Goal: Task Accomplishment & Management: Manage account settings

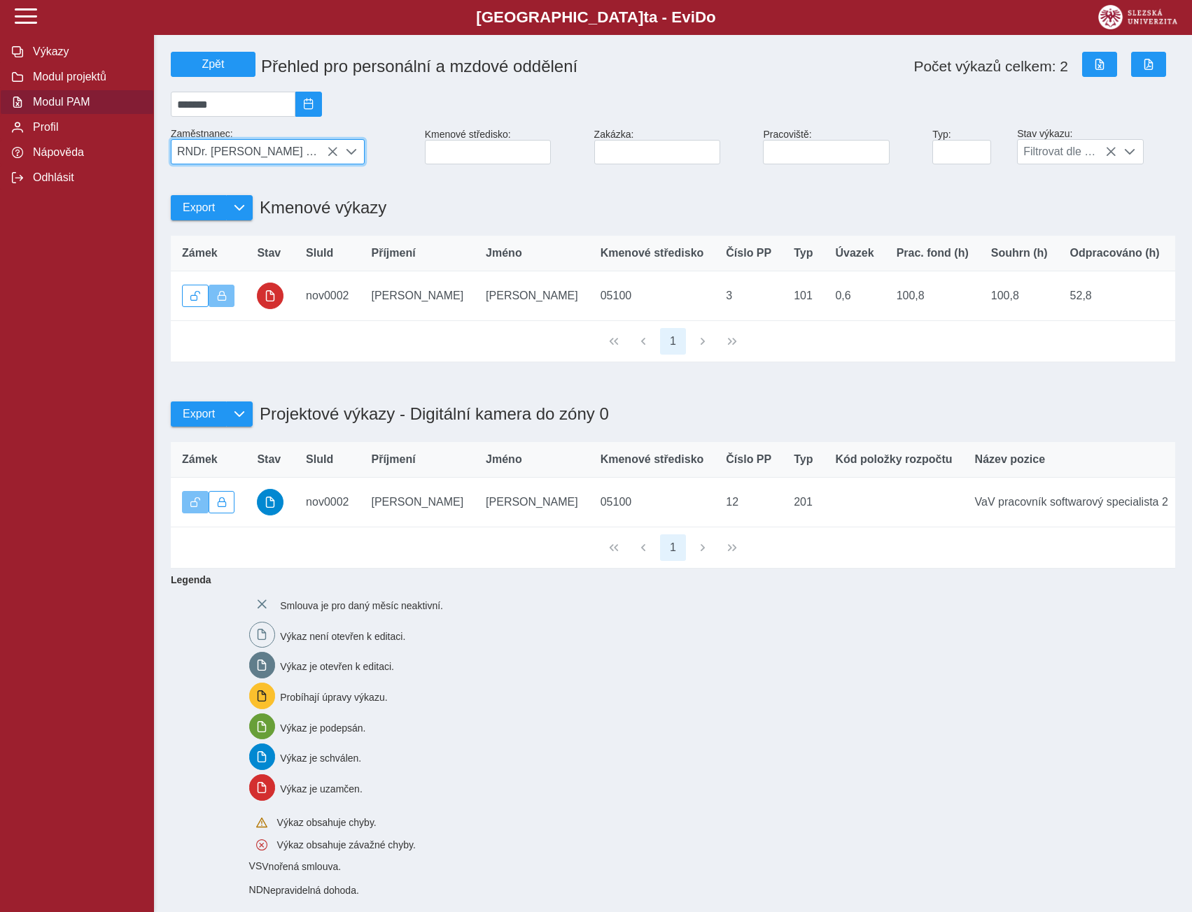
scroll to position [0, 798]
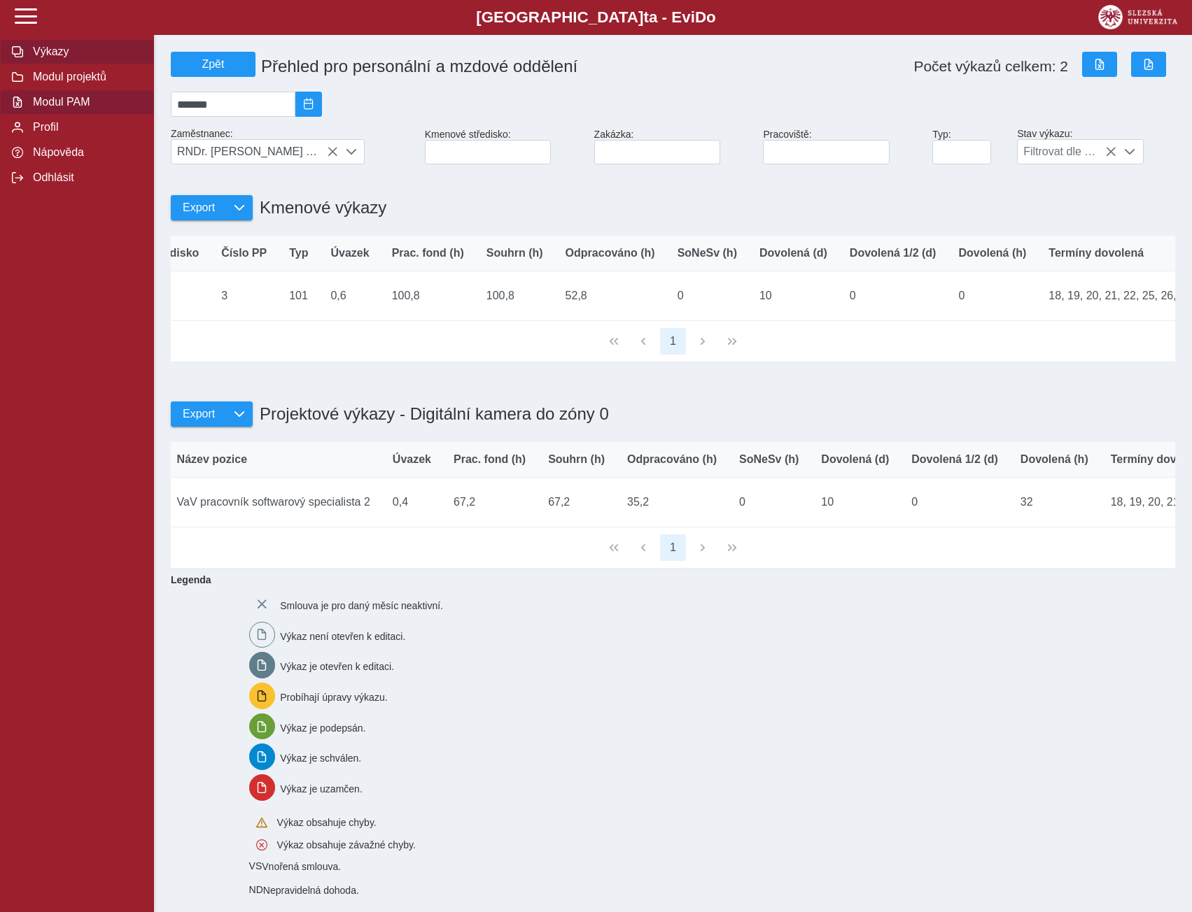
click at [36, 48] on span "Výkazy" at bounding box center [85, 51] width 113 height 13
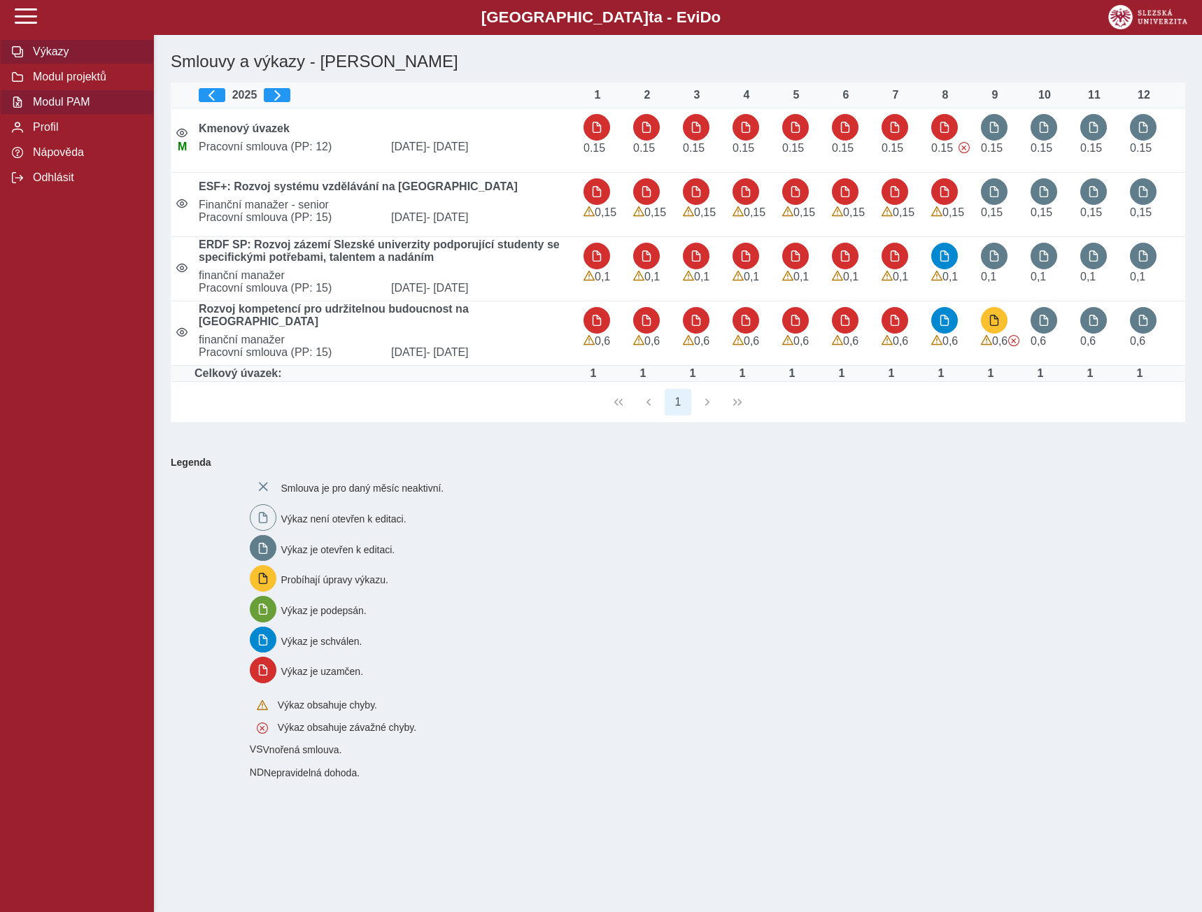
click at [48, 107] on span "Modul PAM" at bounding box center [85, 102] width 113 height 13
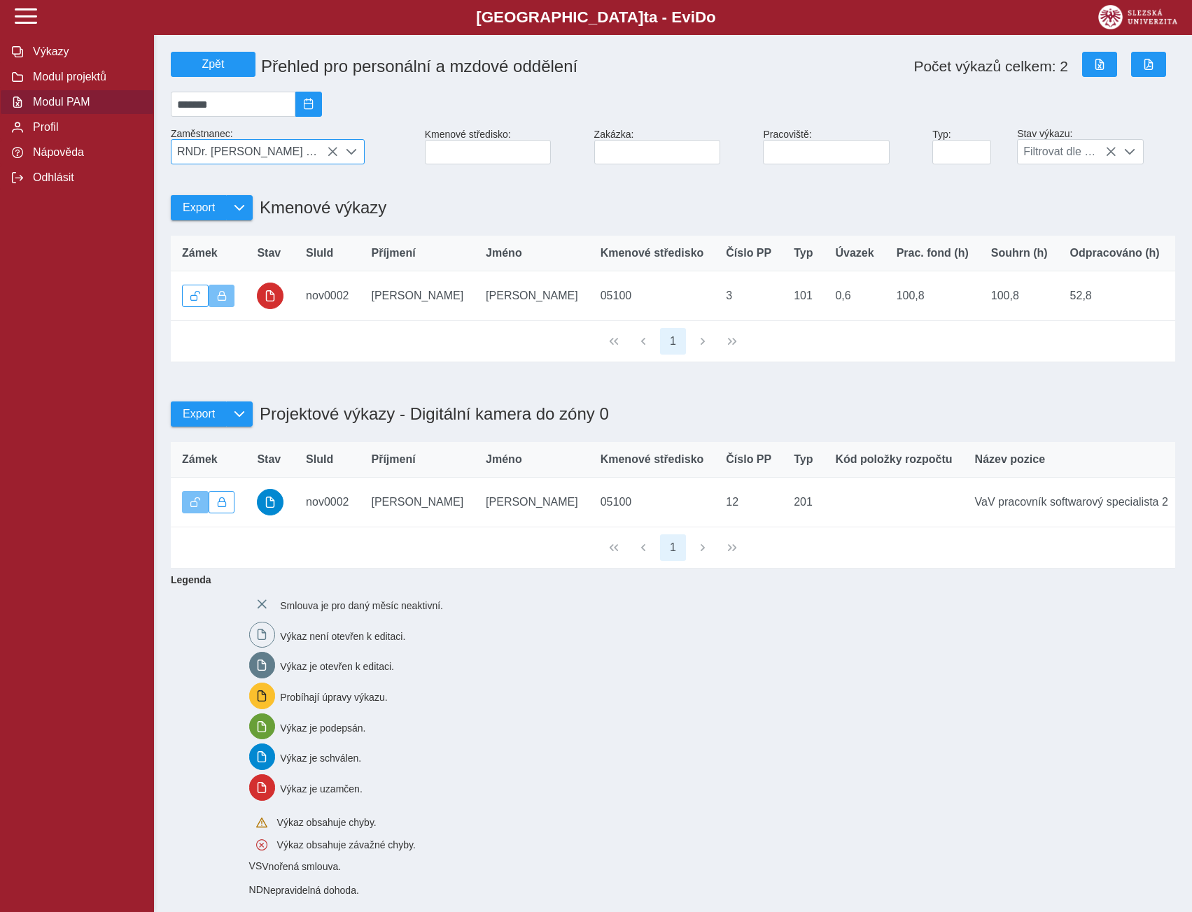
click at [332, 157] on icon at bounding box center [332, 151] width 11 height 11
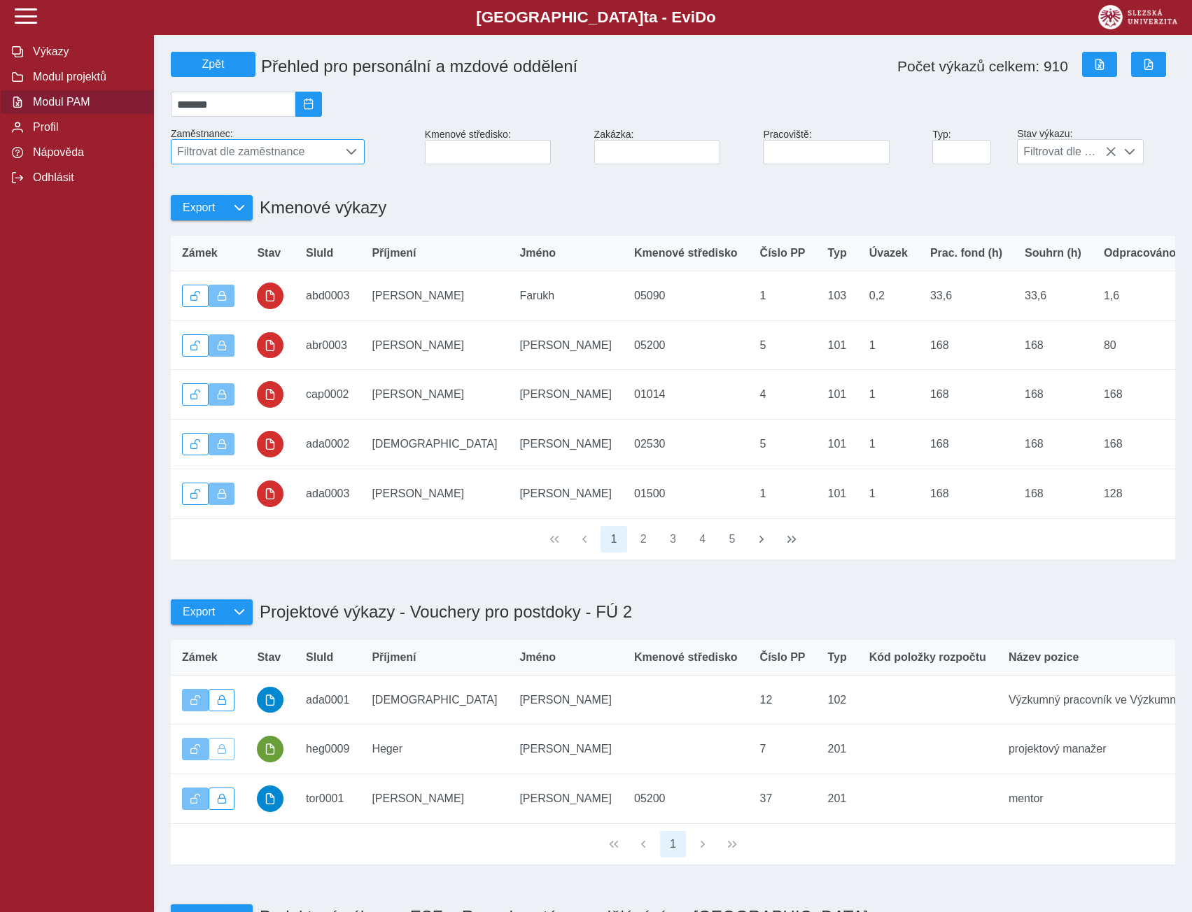
click at [287, 153] on span "Filtrovat dle zaměstnance" at bounding box center [254, 152] width 167 height 24
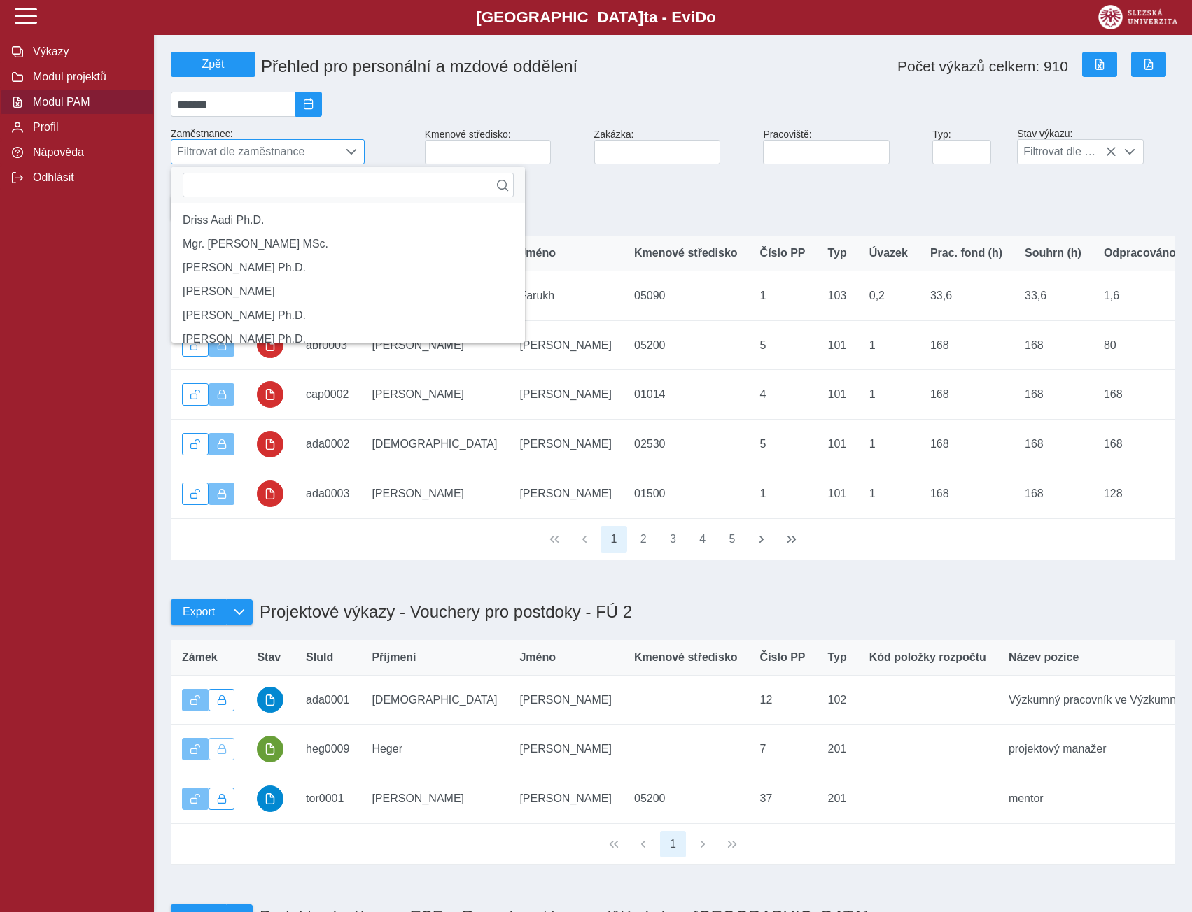
scroll to position [9, 62]
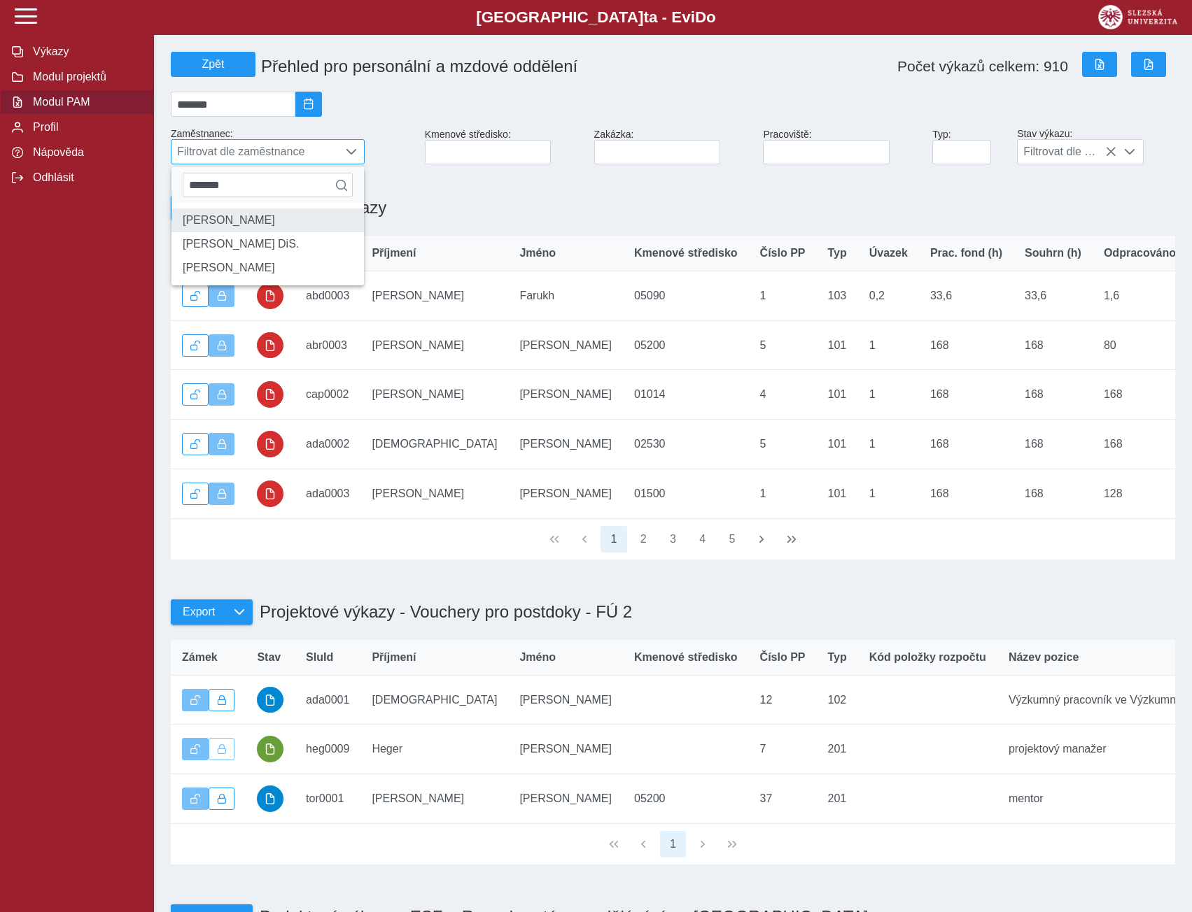
type input "*******"
click at [229, 225] on li "[PERSON_NAME]" at bounding box center [267, 221] width 192 height 24
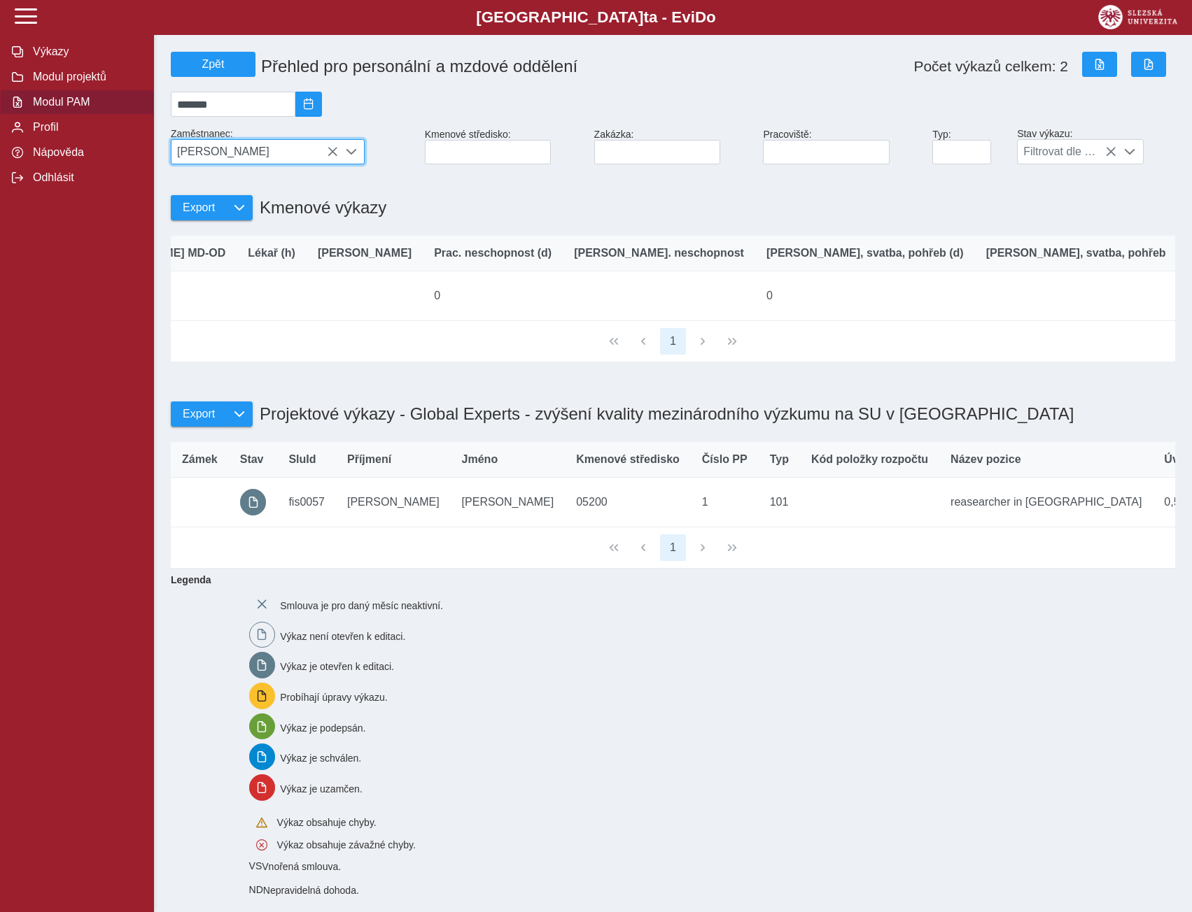
scroll to position [0, 0]
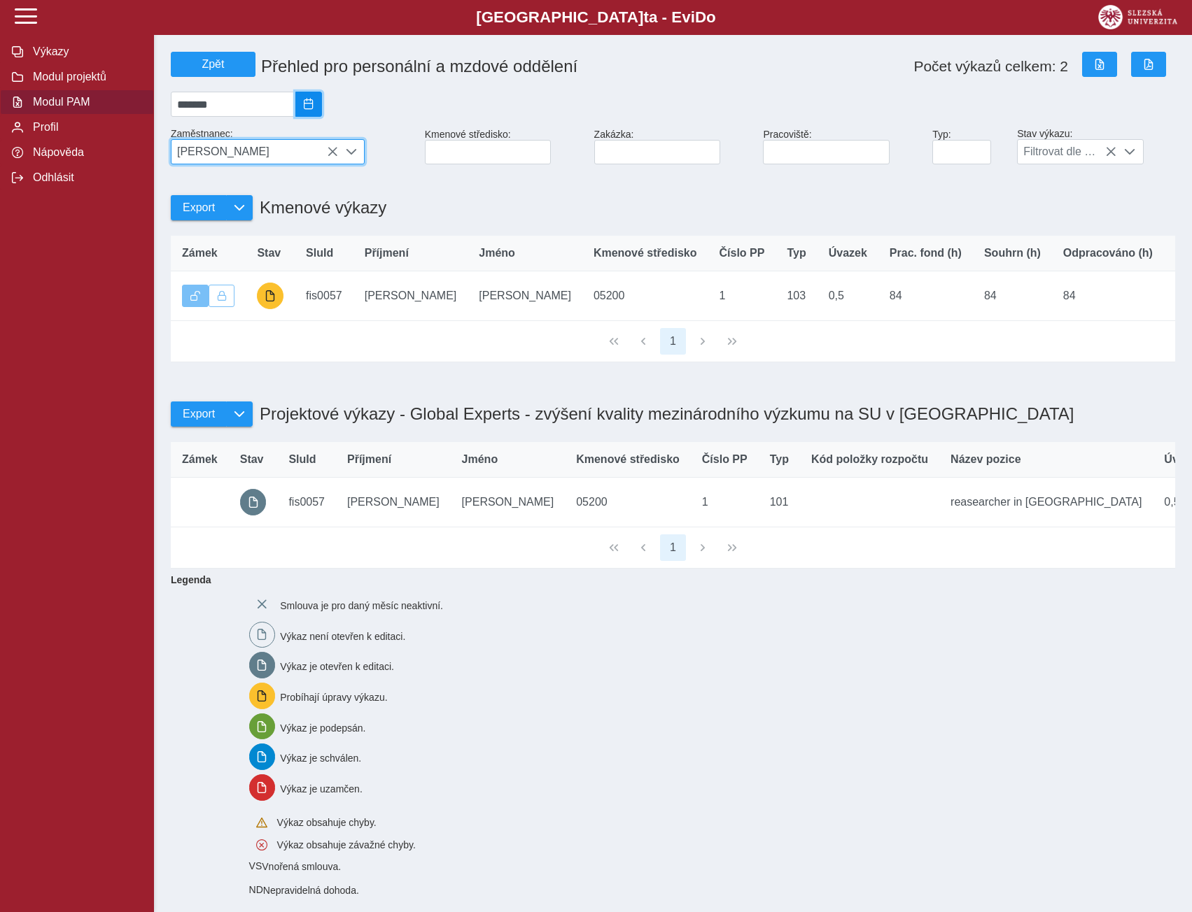
click at [314, 109] on span "2025/08" at bounding box center [308, 104] width 11 height 11
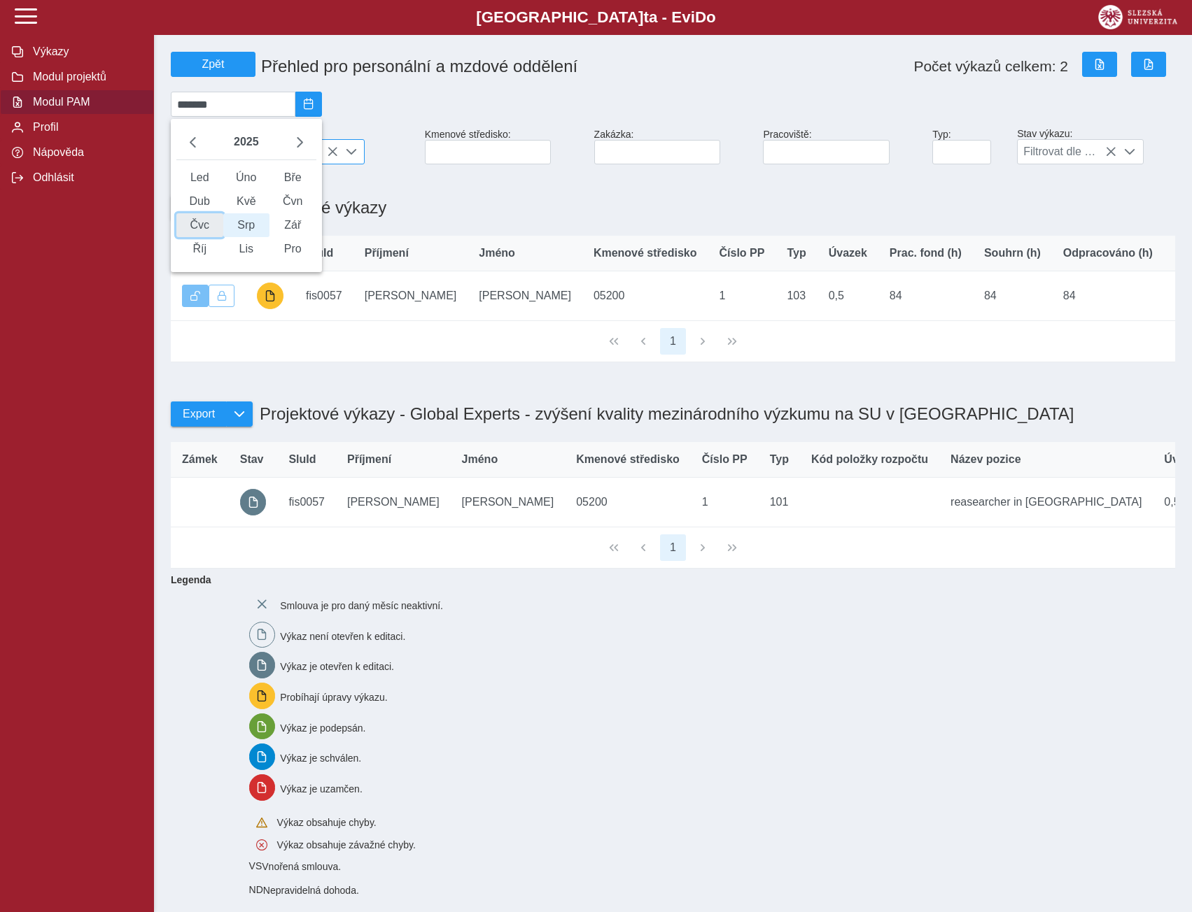
click at [205, 236] on span "Čvc" at bounding box center [199, 225] width 47 height 24
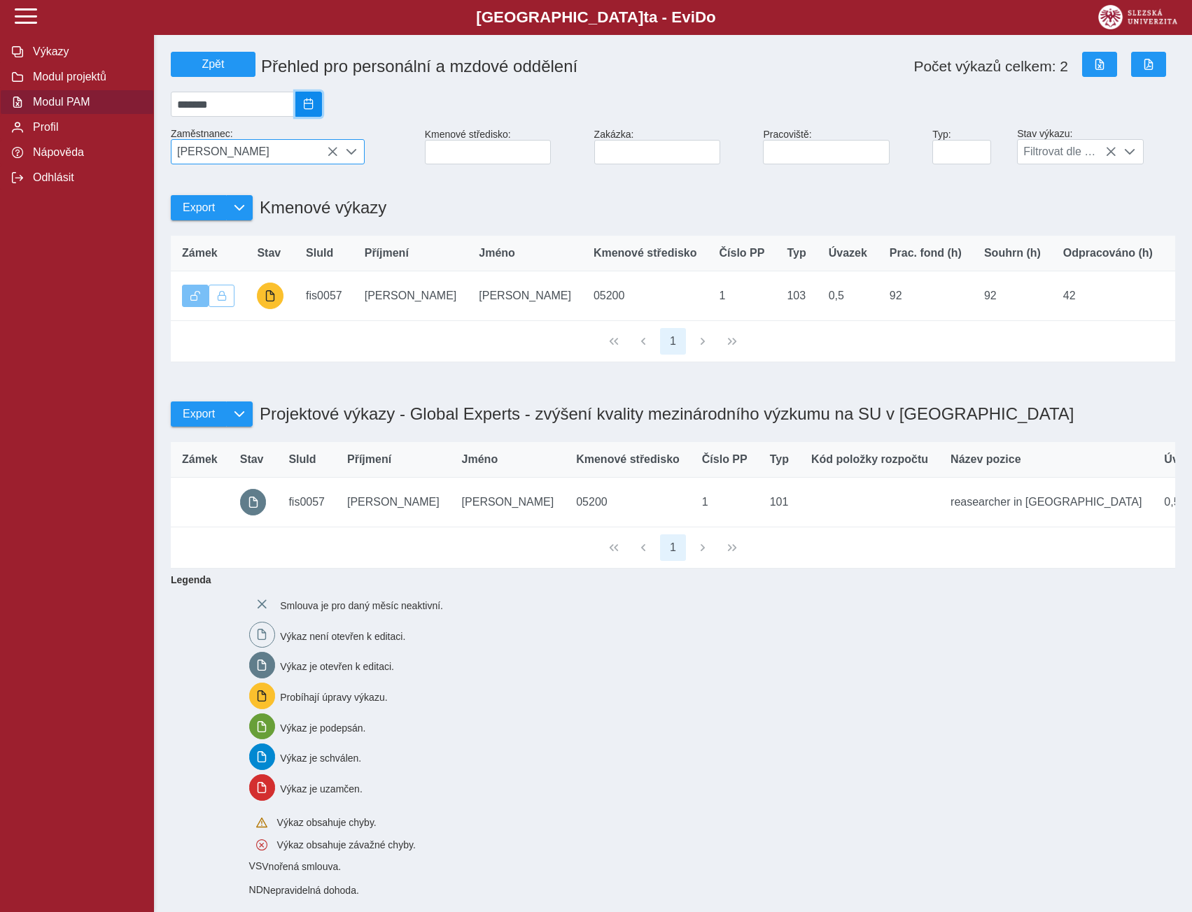
click at [314, 107] on span "2025/07" at bounding box center [308, 104] width 11 height 11
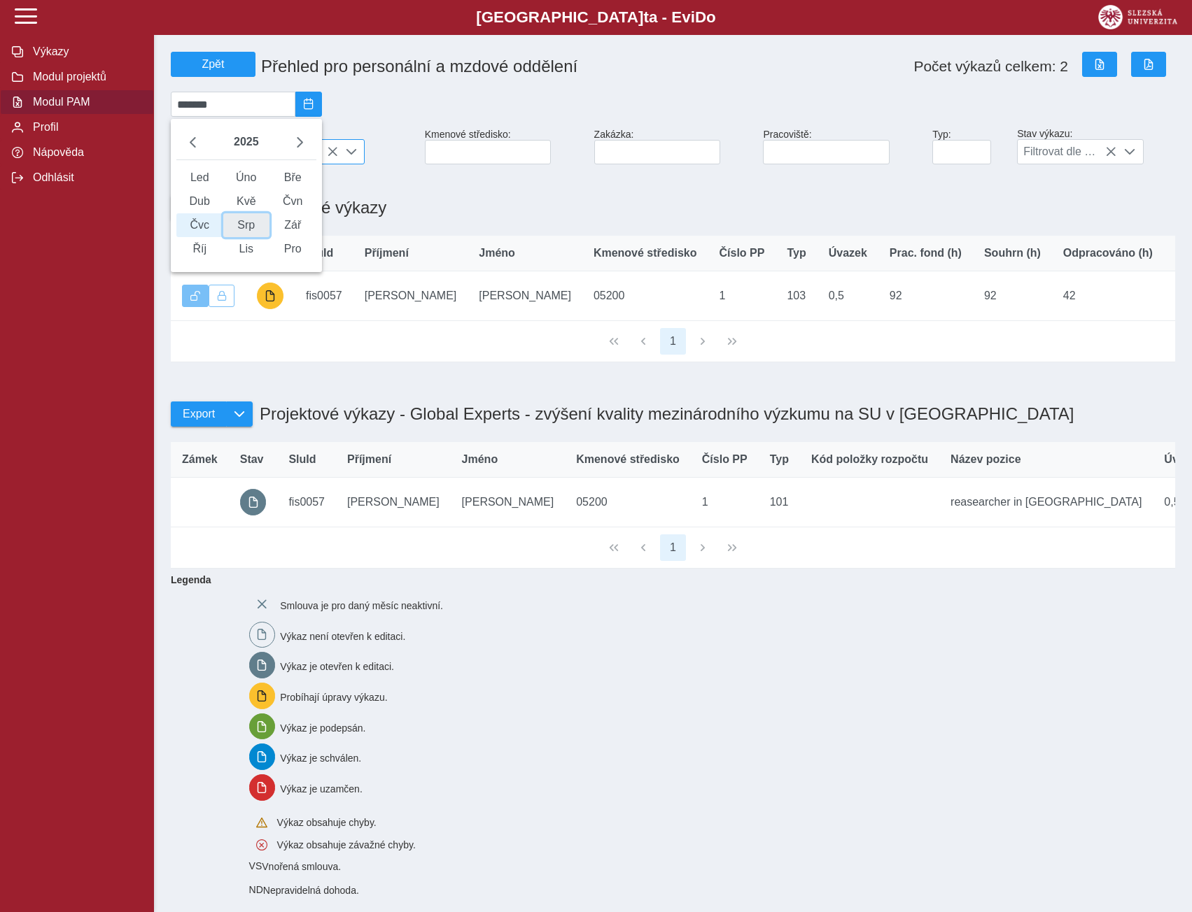
click at [260, 236] on span "Srp" at bounding box center [246, 225] width 47 height 24
type input "*******"
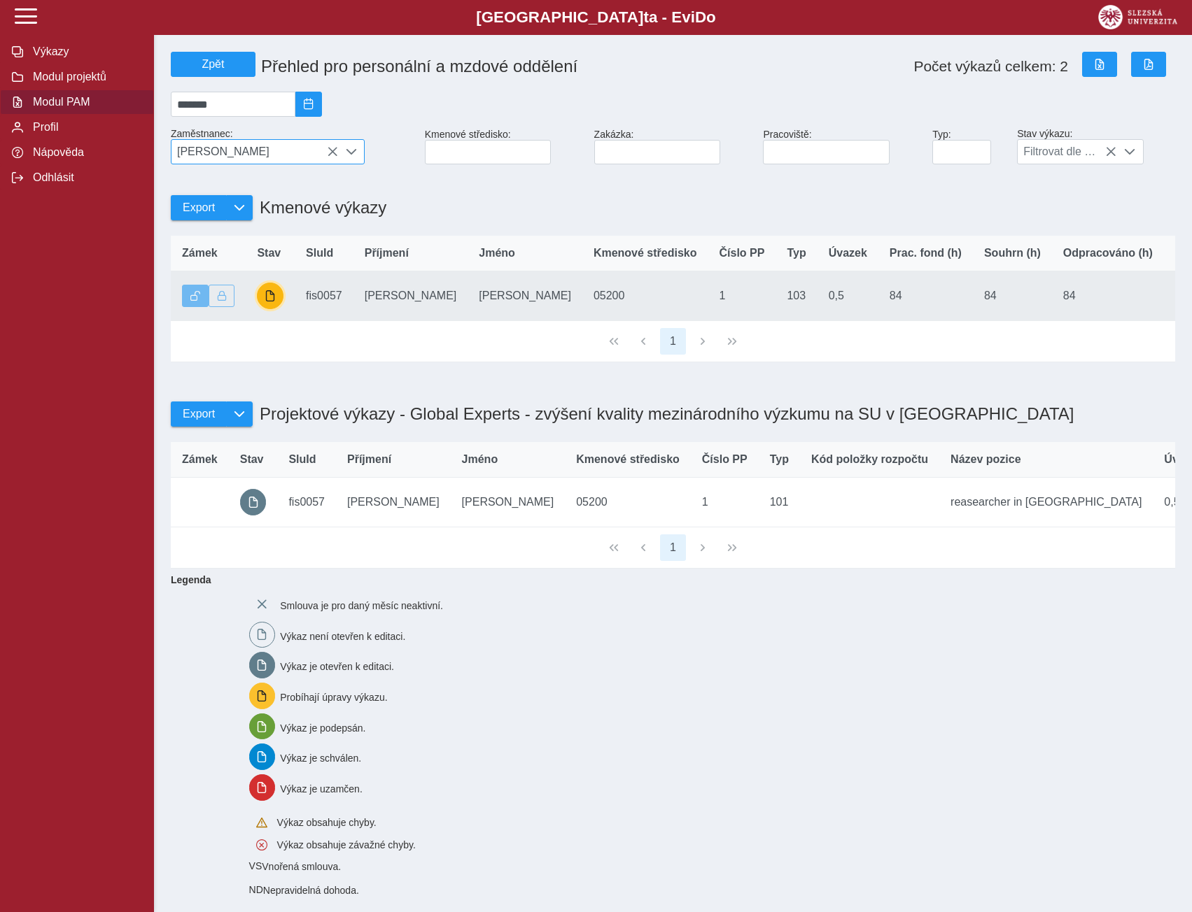
click at [269, 302] on span "button" at bounding box center [269, 295] width 11 height 11
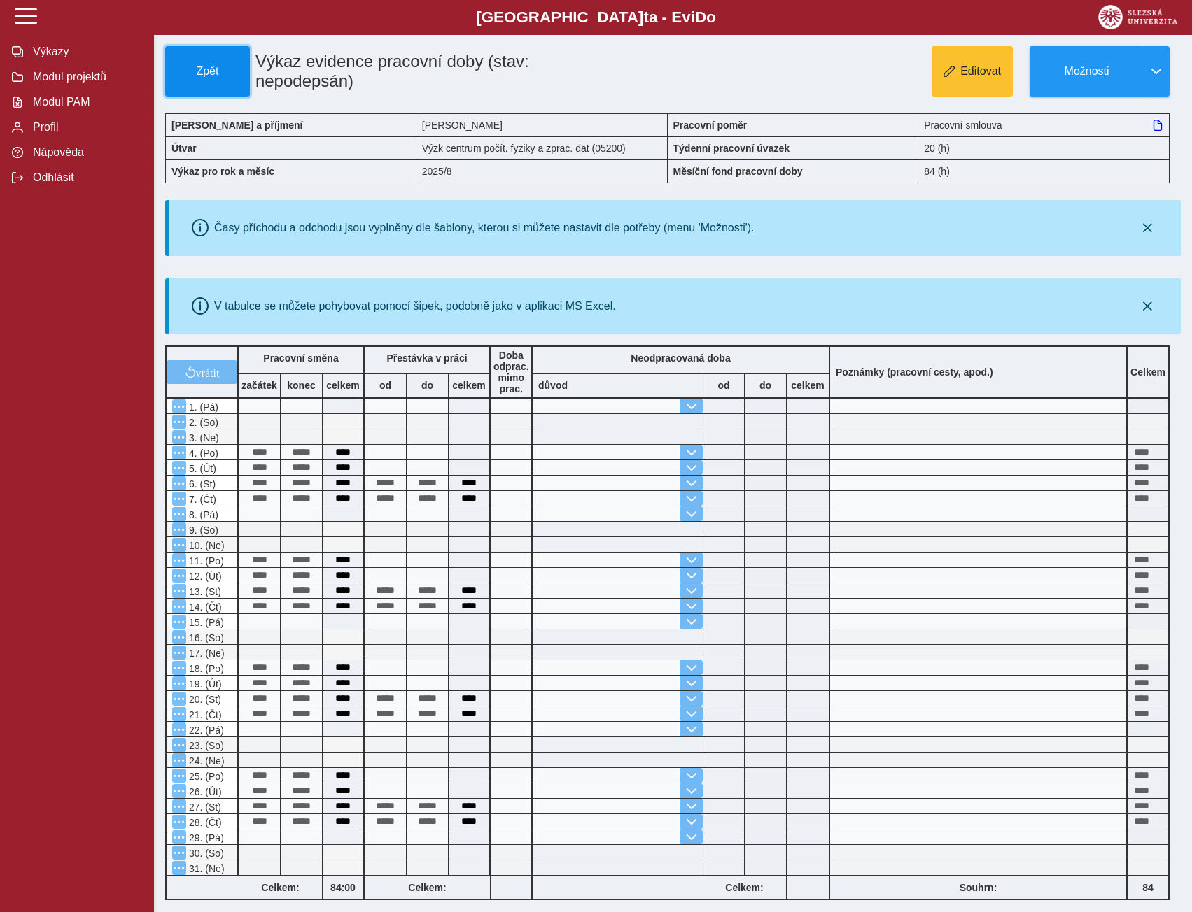
click at [204, 71] on span "Zpět" at bounding box center [207, 71] width 72 height 13
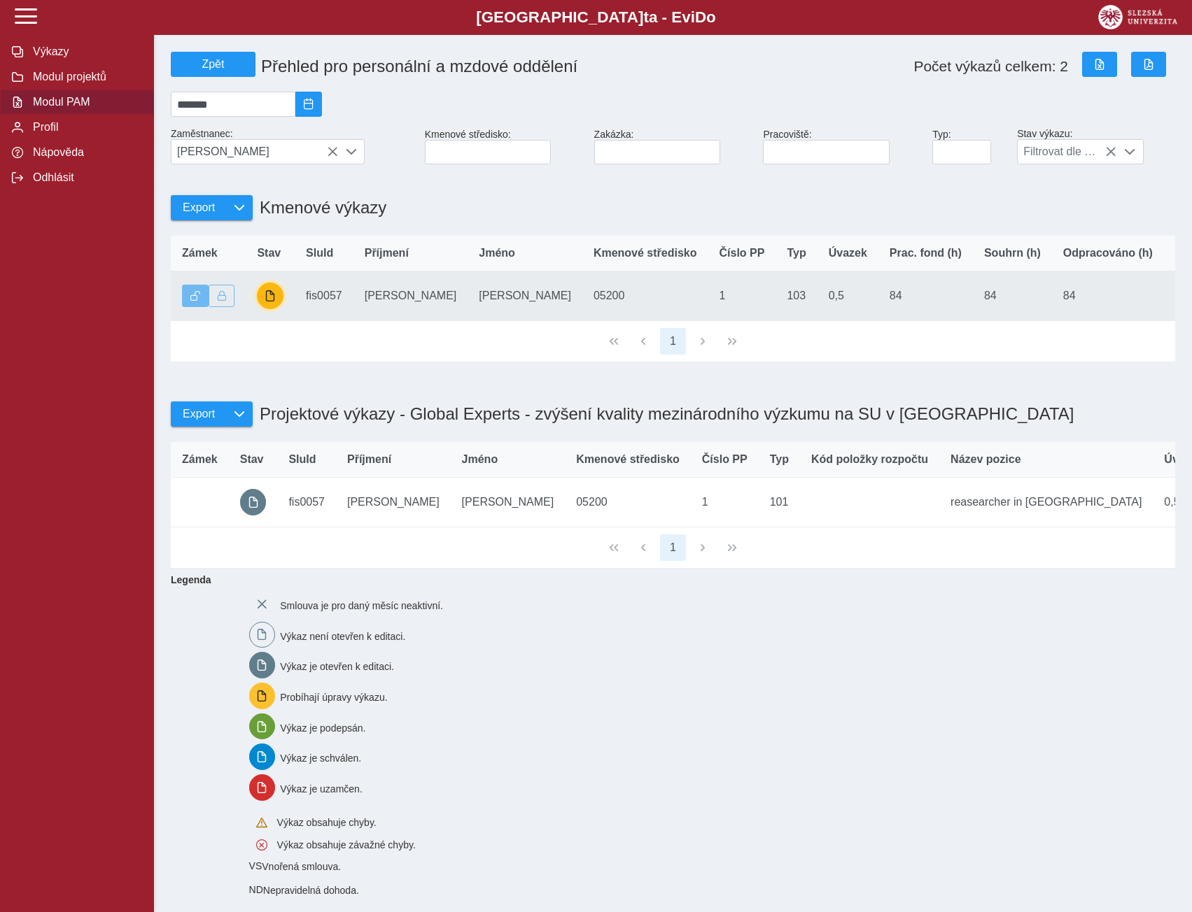
click at [269, 299] on span "button" at bounding box center [269, 295] width 11 height 11
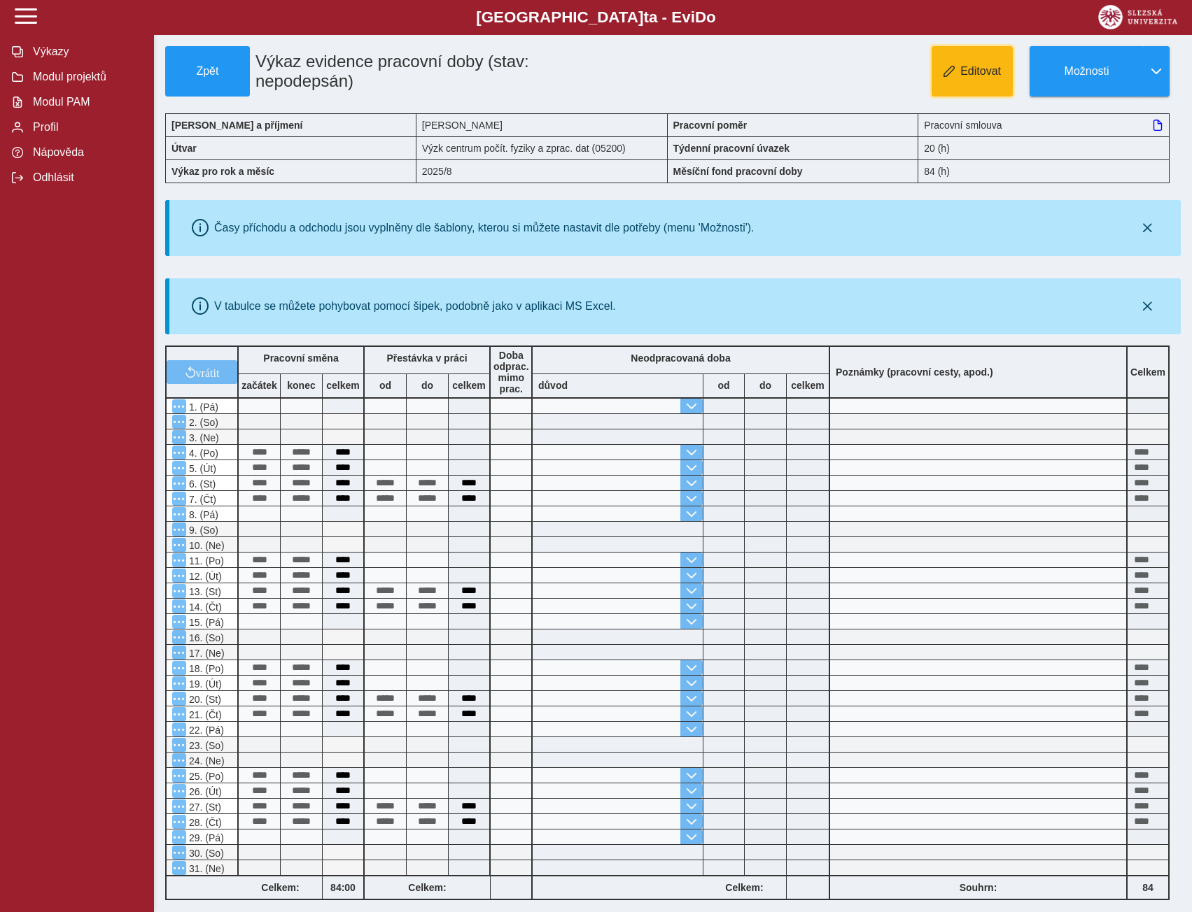
click at [974, 66] on span "Editovat" at bounding box center [980, 71] width 41 height 13
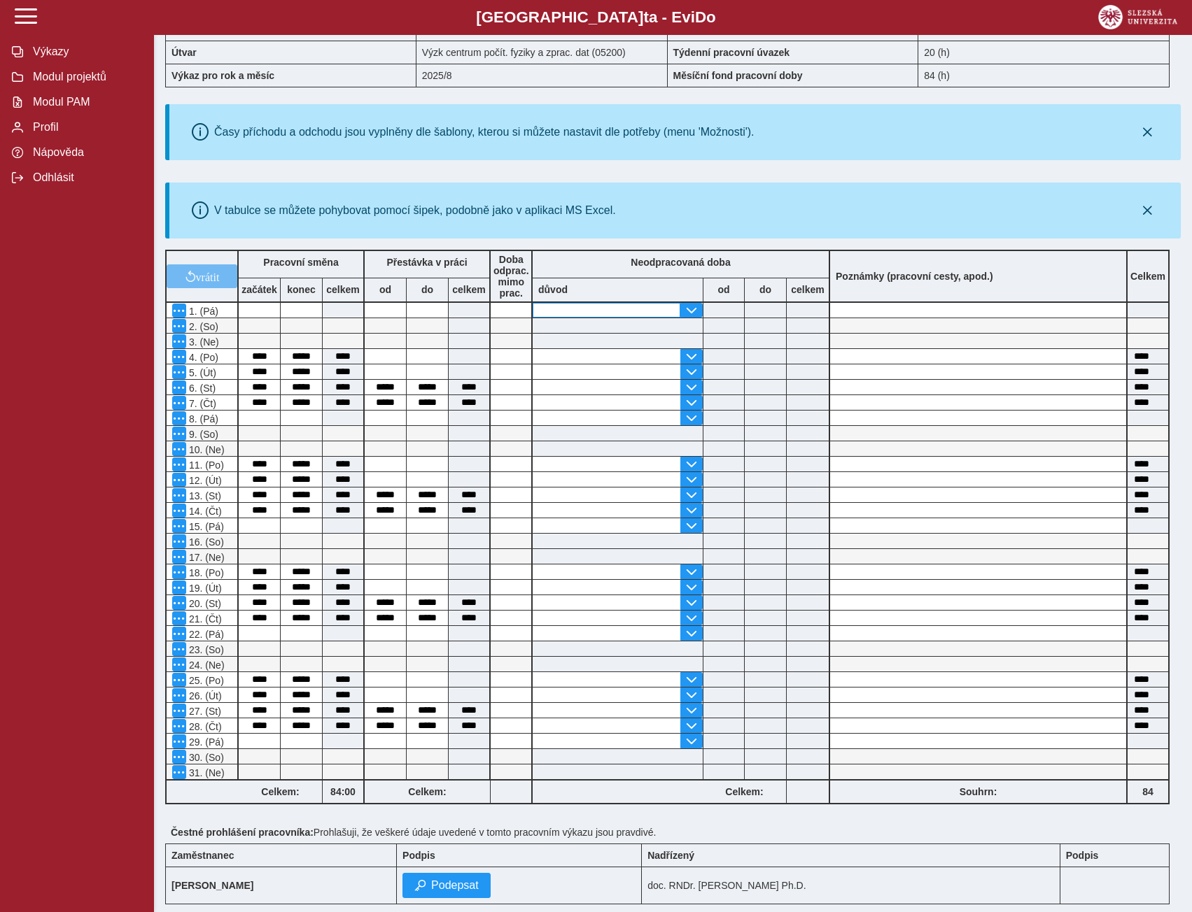
scroll to position [190, 0]
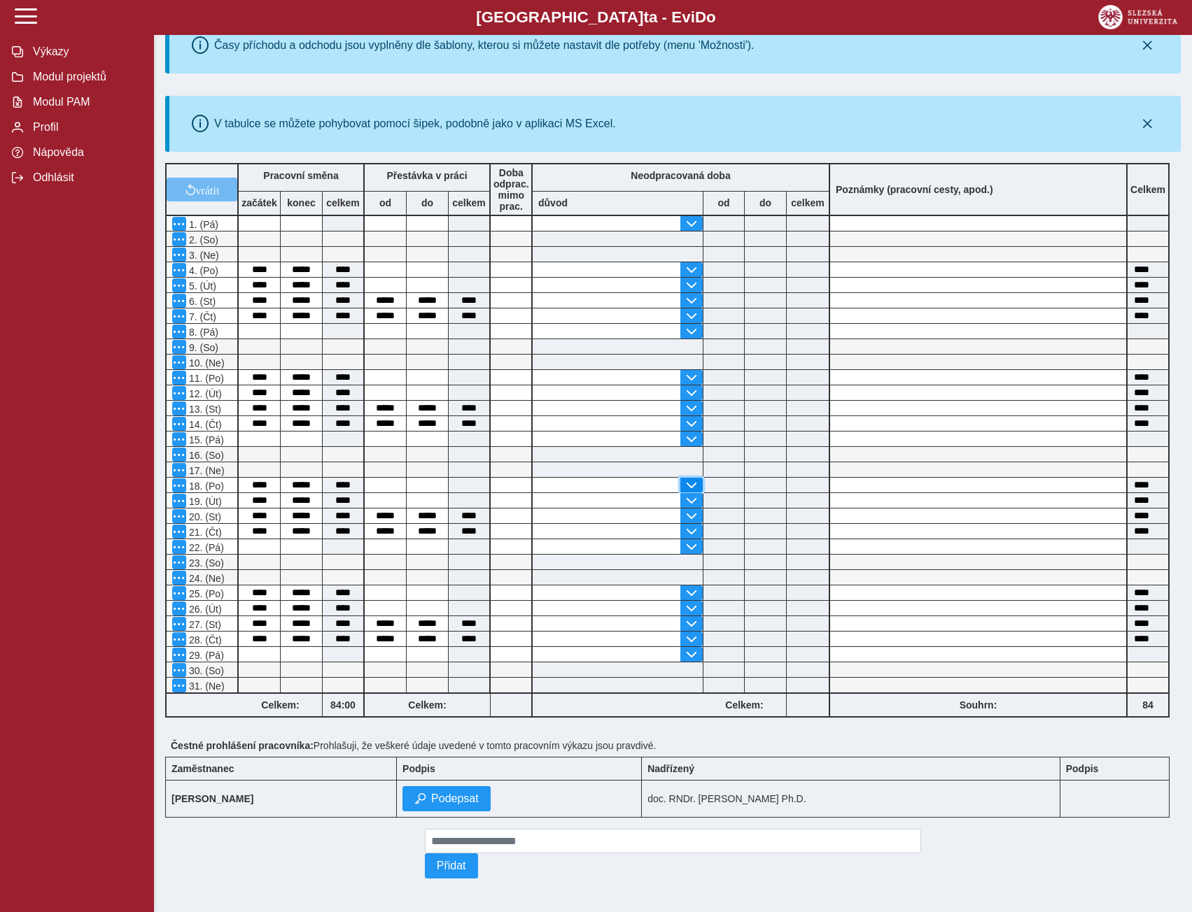
click at [690, 480] on span "button" at bounding box center [691, 485] width 11 height 11
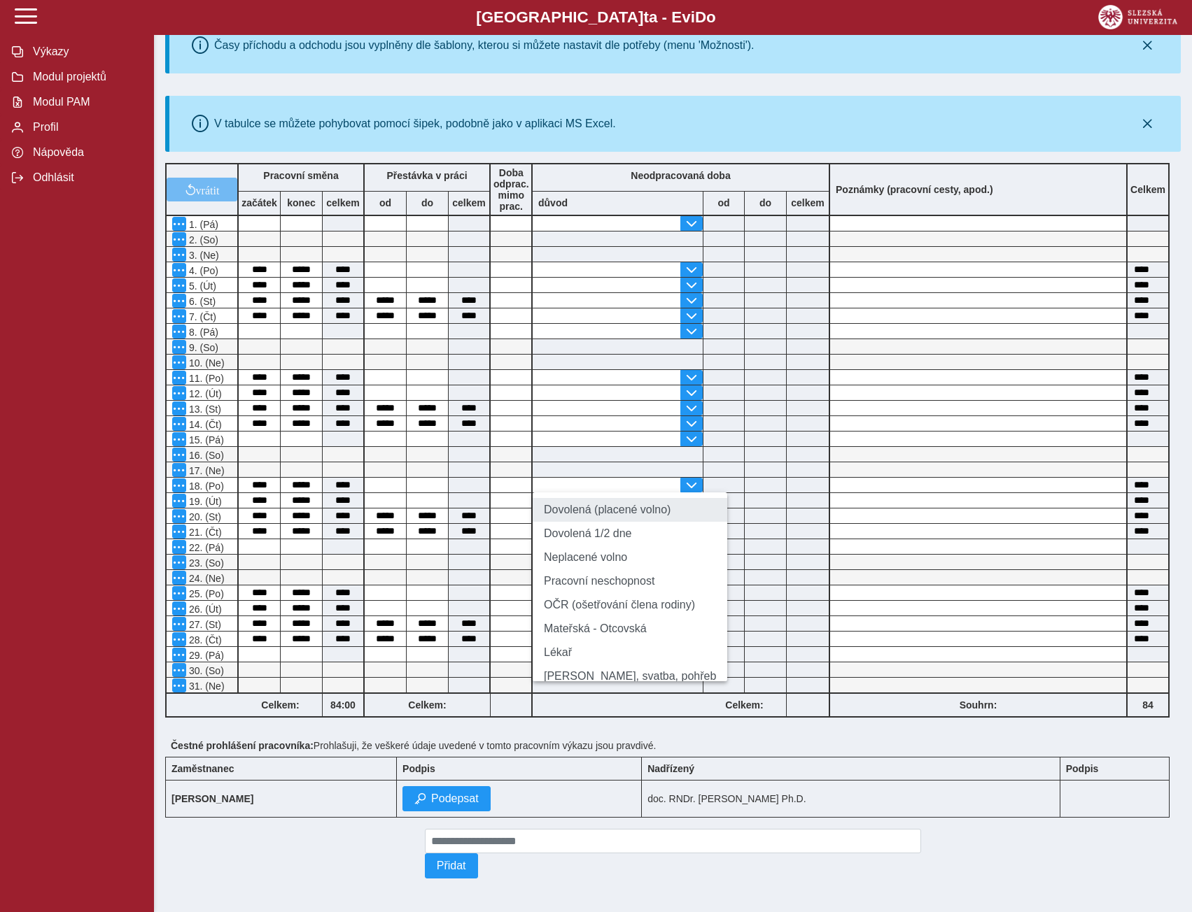
click at [563, 507] on li "Dovolená (placené volno)" at bounding box center [629, 510] width 195 height 24
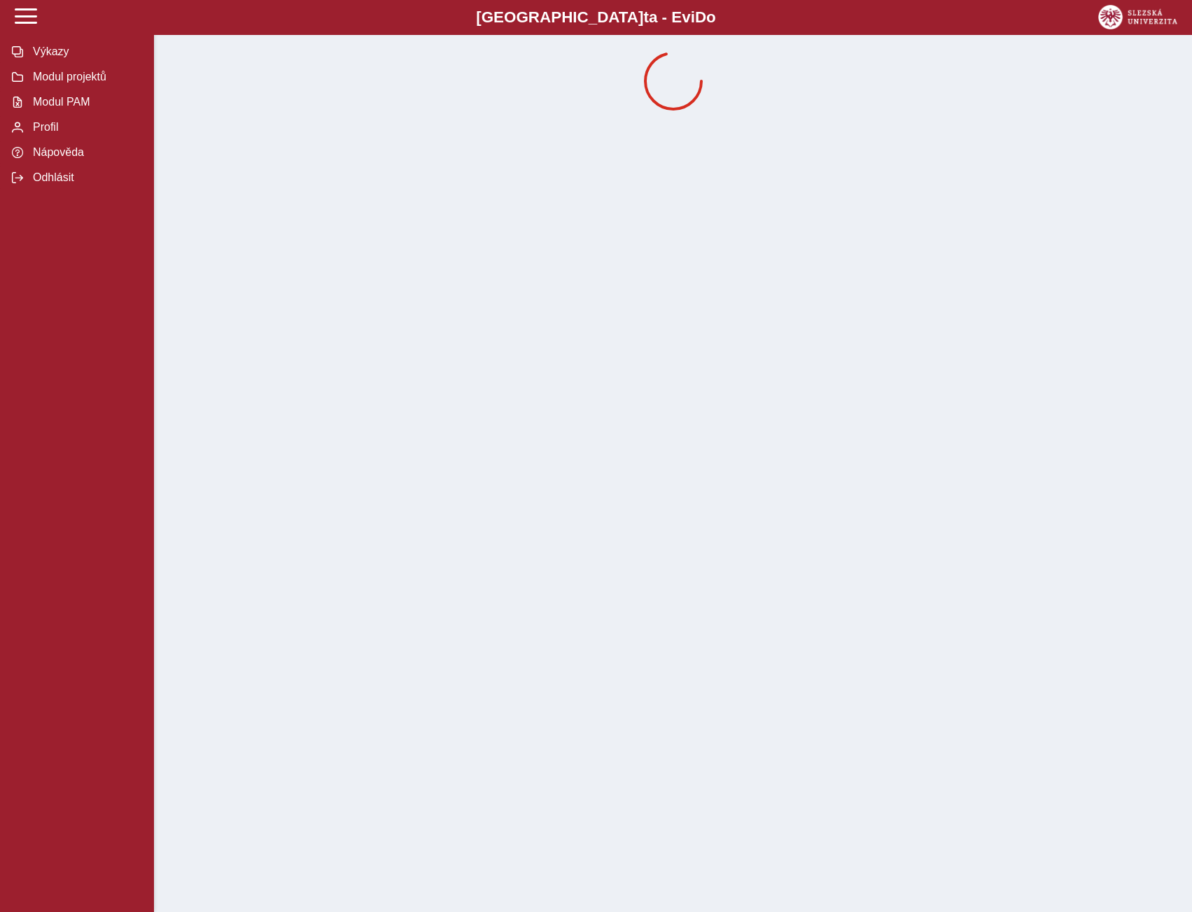
scroll to position [0, 0]
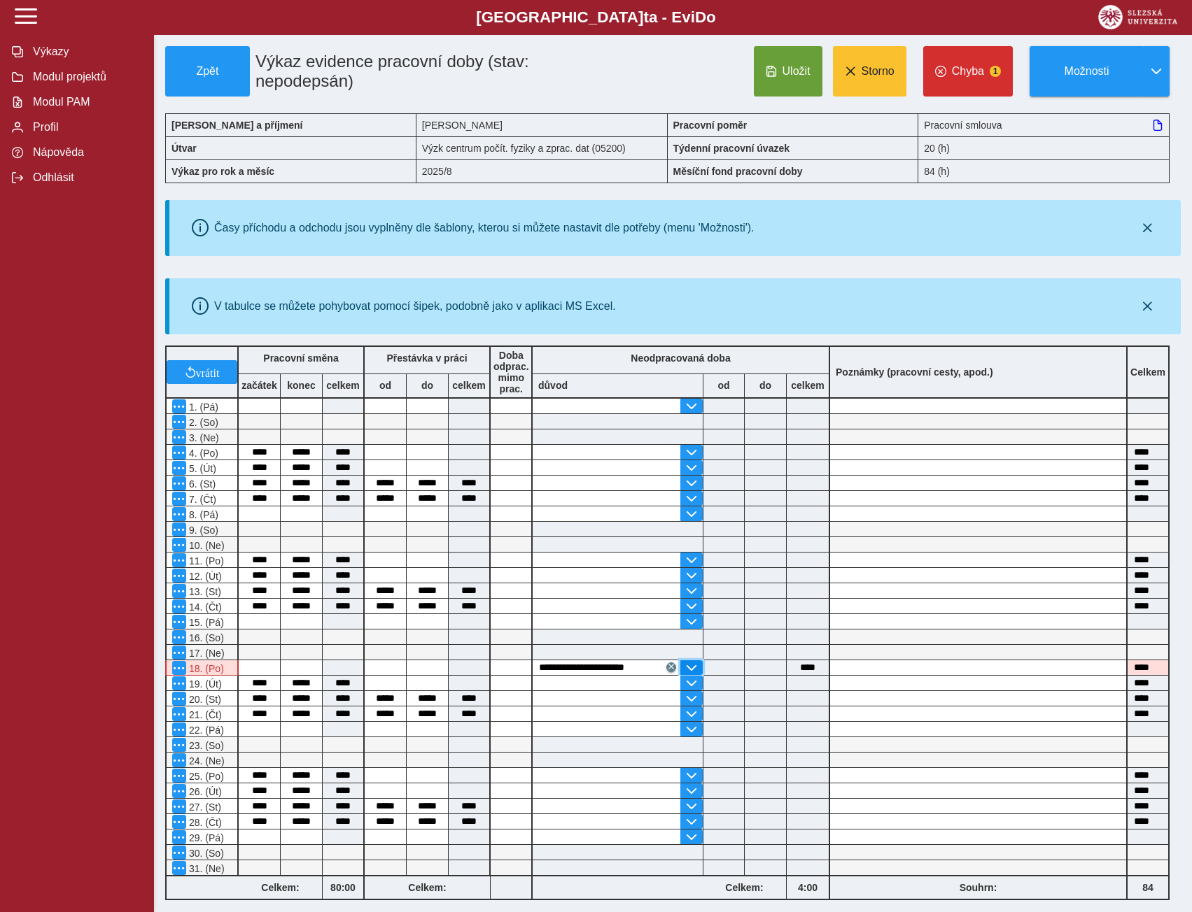
click at [692, 668] on span "button" at bounding box center [691, 668] width 11 height 11
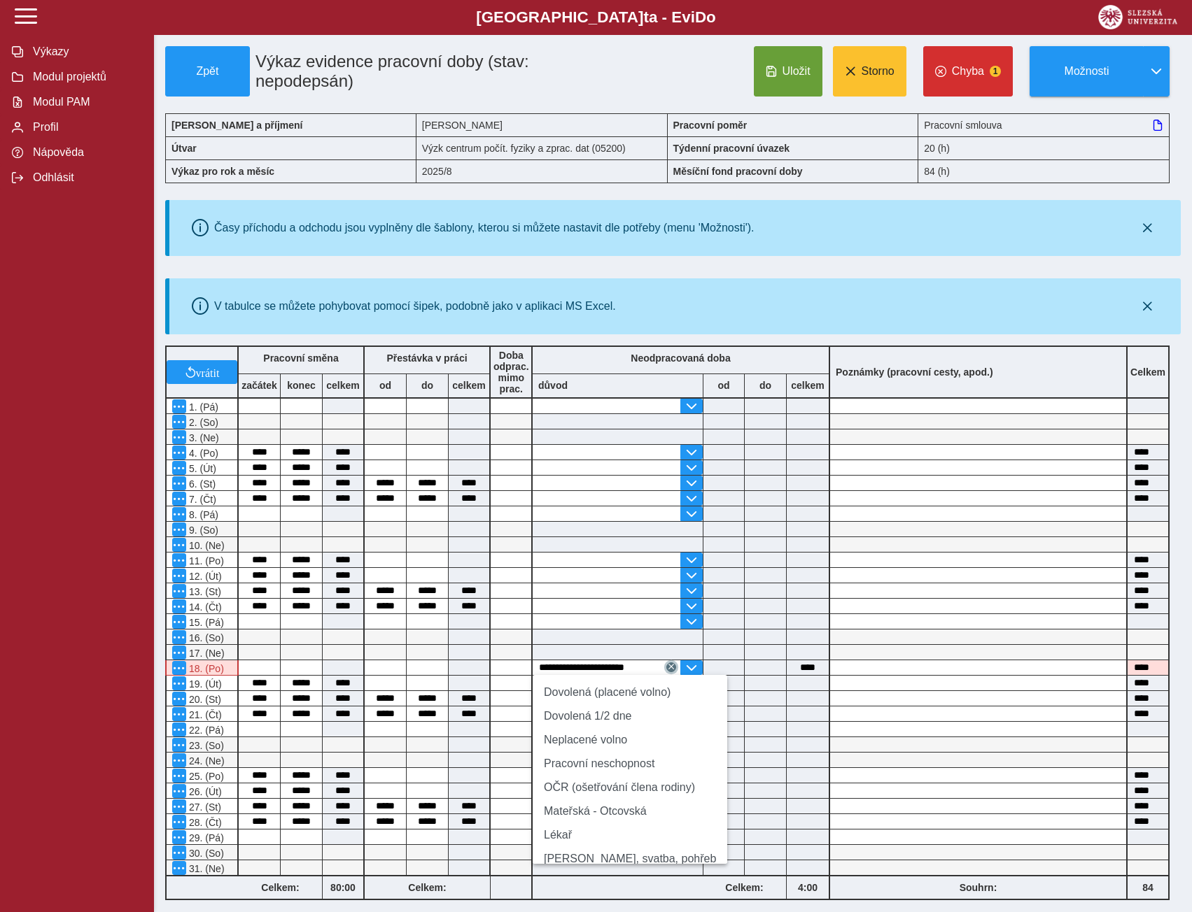
click at [672, 666] on span "button" at bounding box center [671, 666] width 7 height 7
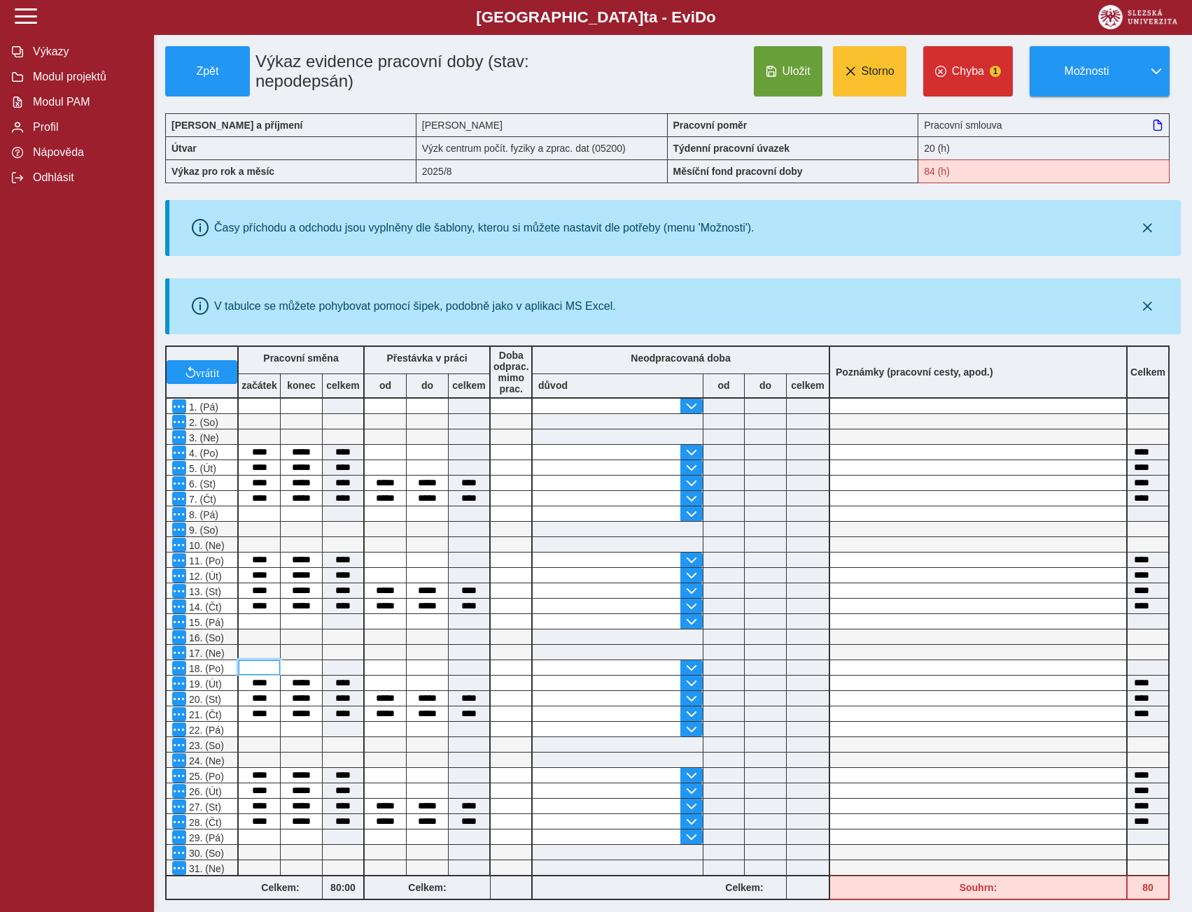
click at [265, 665] on input at bounding box center [259, 668] width 41 height 15
type input "****"
click at [302, 666] on input at bounding box center [301, 668] width 41 height 15
type input "*****"
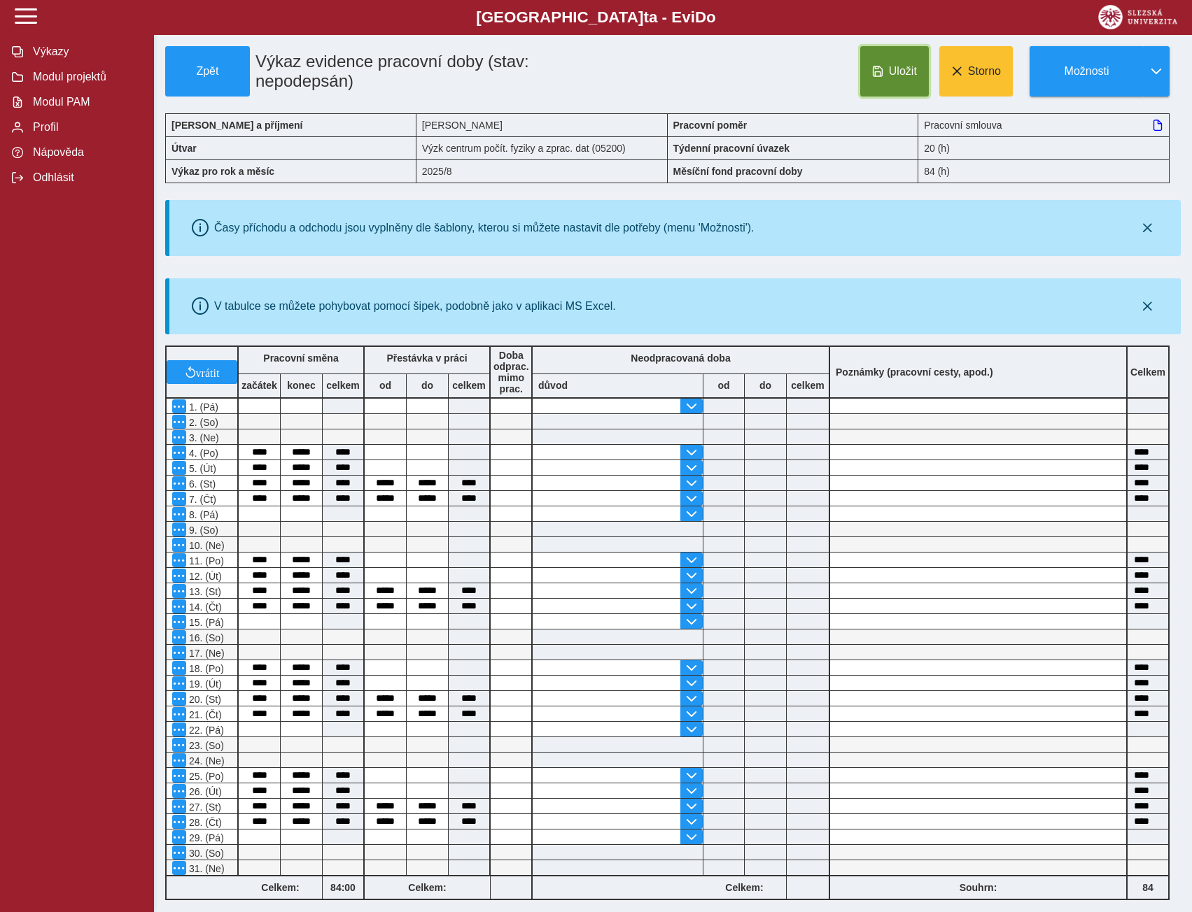
click at [891, 69] on span "Uložit" at bounding box center [903, 71] width 28 height 13
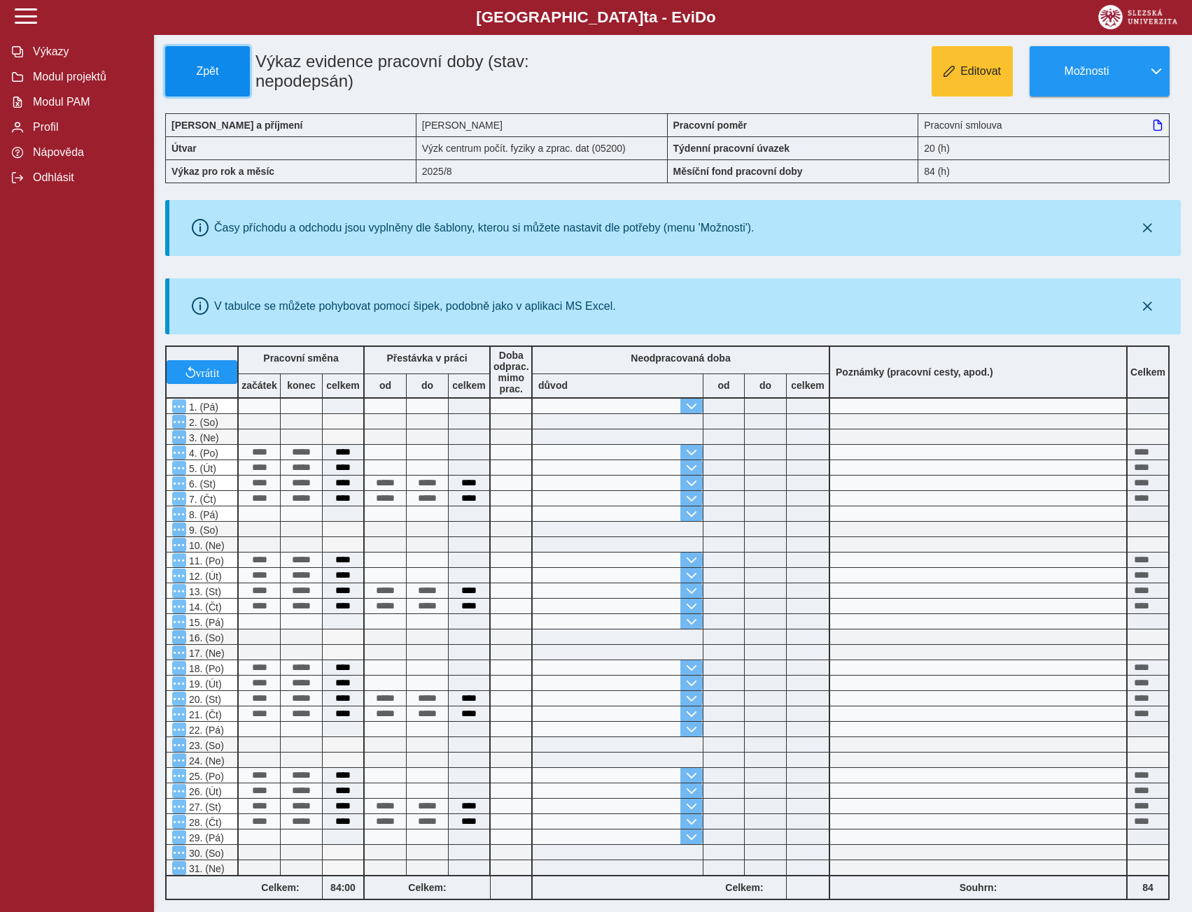
click at [212, 65] on span "Zpět" at bounding box center [207, 71] width 72 height 13
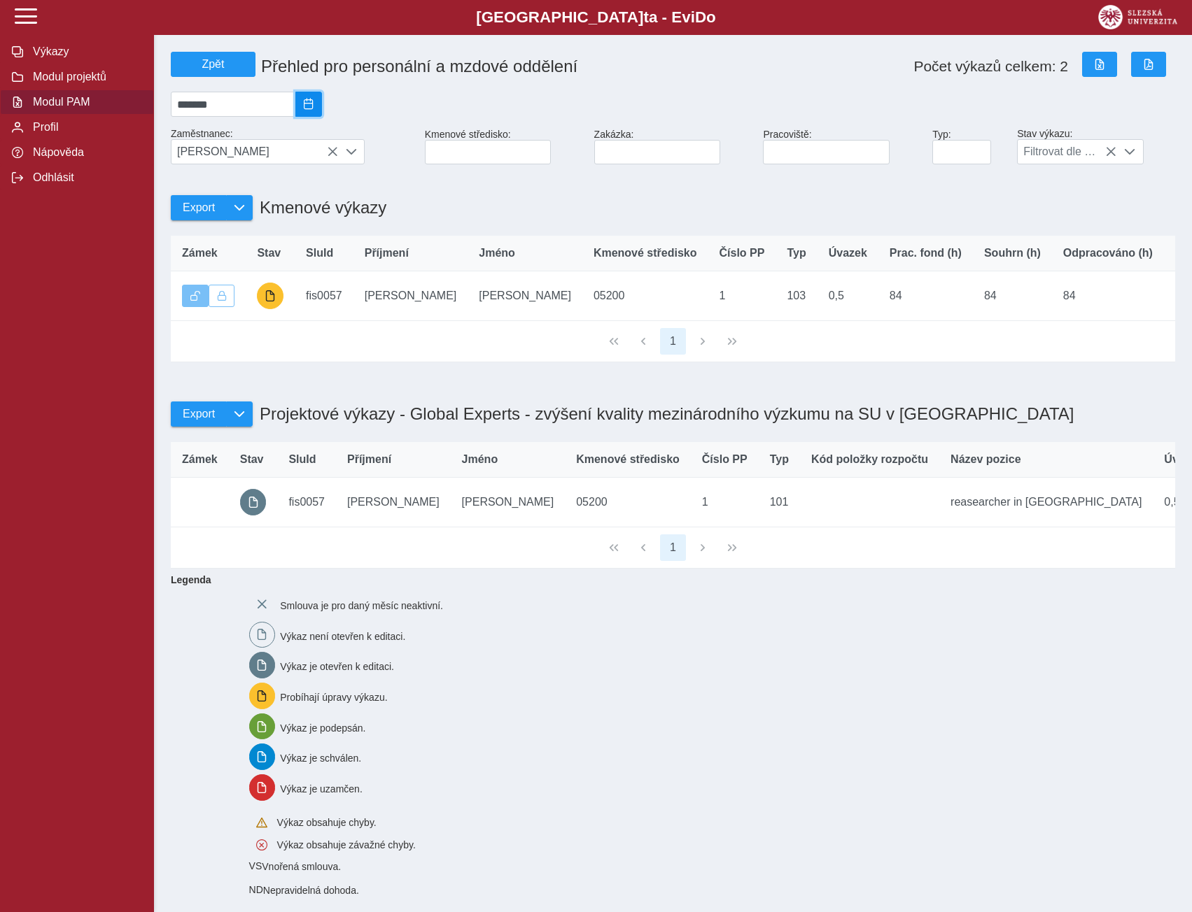
click at [314, 105] on span "2025/08" at bounding box center [308, 104] width 11 height 11
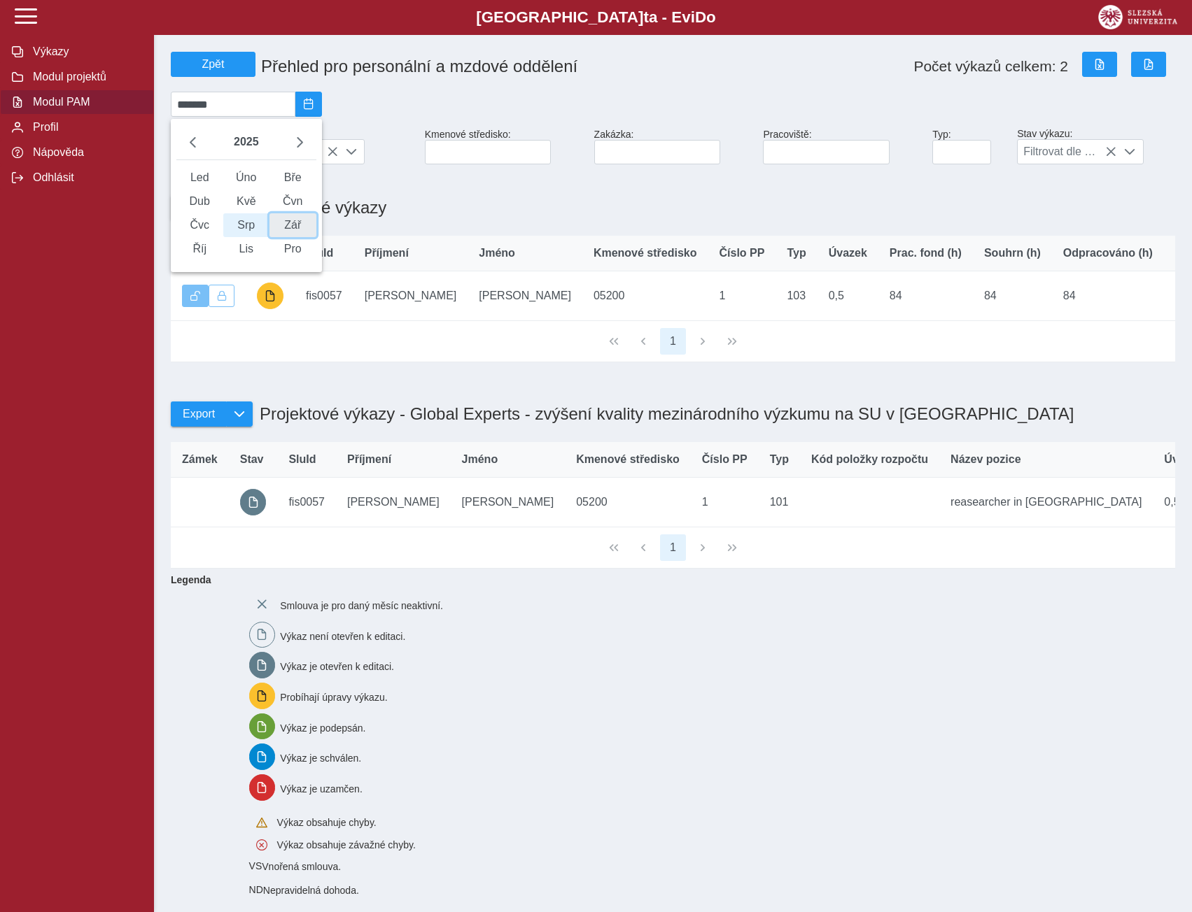
click at [316, 236] on span "Zář" at bounding box center [292, 225] width 47 height 24
type input "*******"
